Goal: Check status

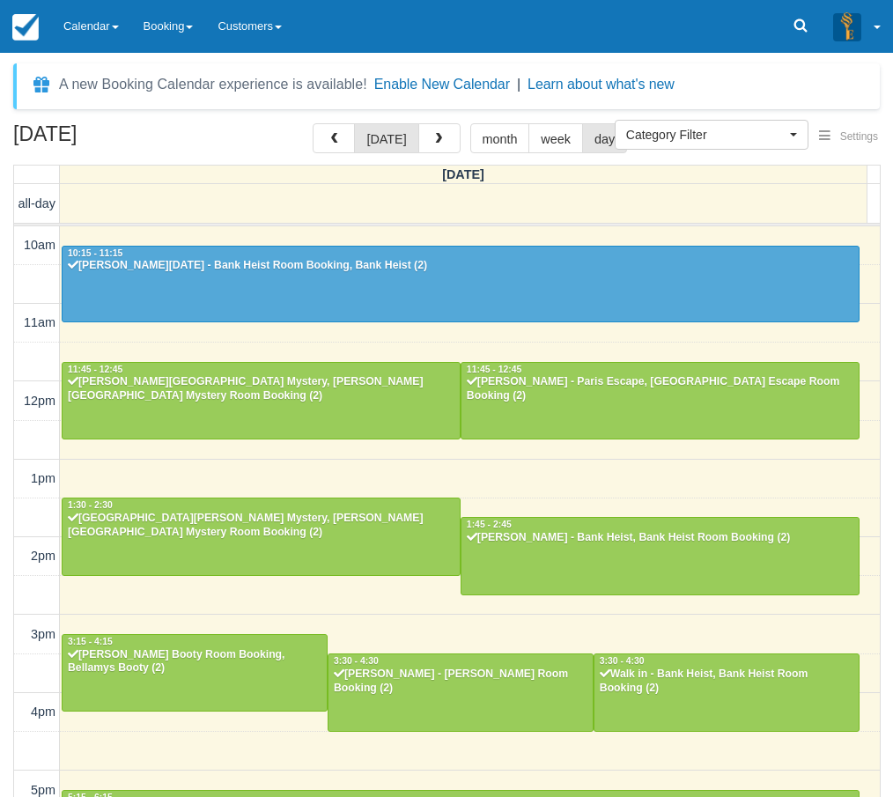
select select
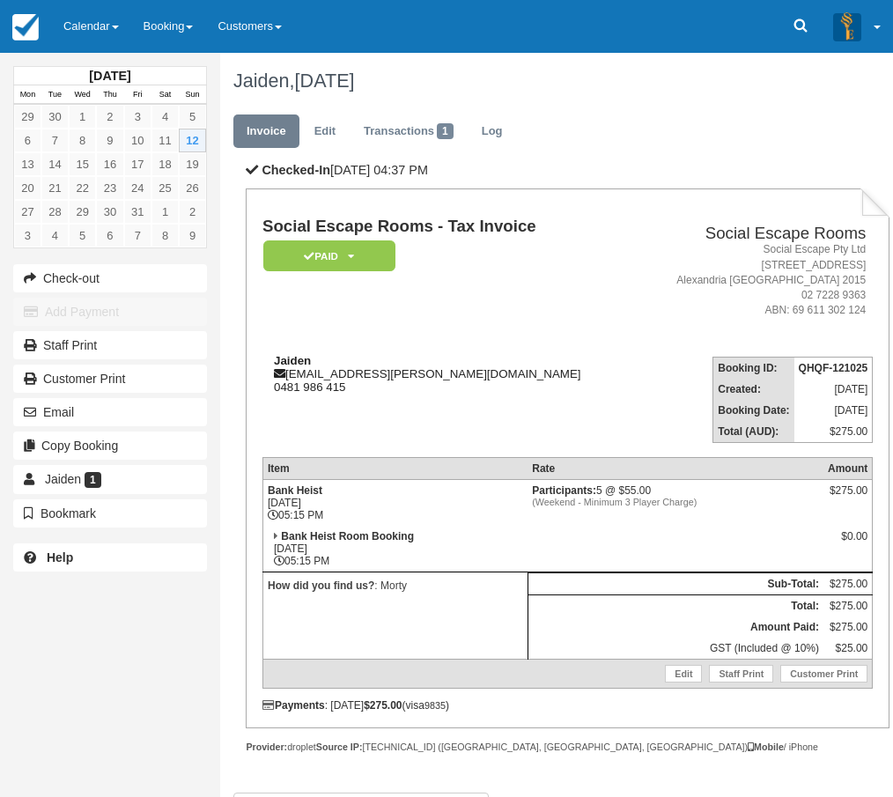
click at [295, 361] on strong "Jaiden" at bounding box center [292, 360] width 37 height 13
copy strong "Jaiden"
click at [6, 628] on div "[DATE] Mon Tue Wed Thu Fri Sat Sun 29 30 1 2 3 4 5 6 7 8 9 10 11 12 13 14 15 16…" at bounding box center [110, 398] width 220 height 797
